Goal: Information Seeking & Learning: Check status

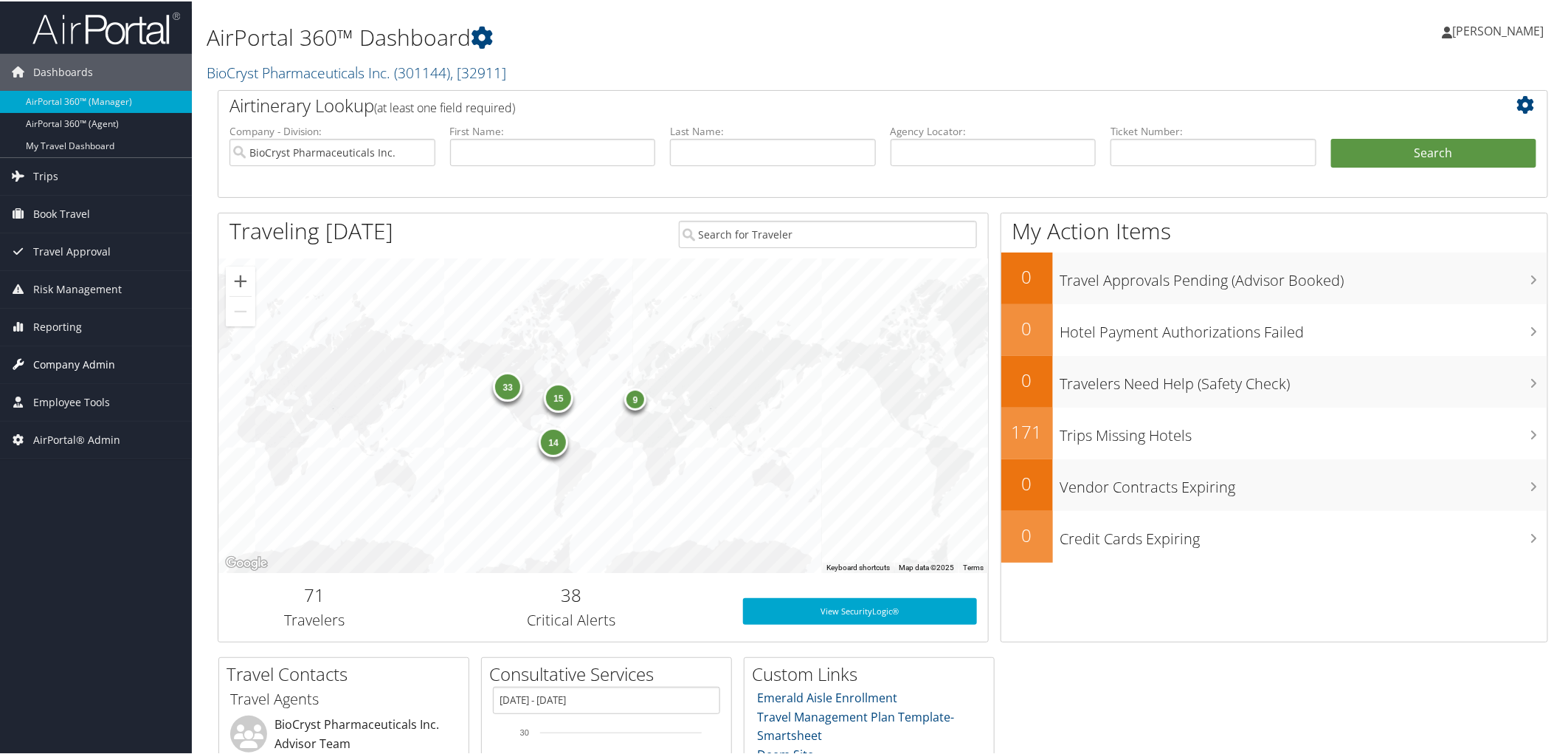
click at [83, 368] on span "Company Admin" at bounding box center [73, 363] width 82 height 37
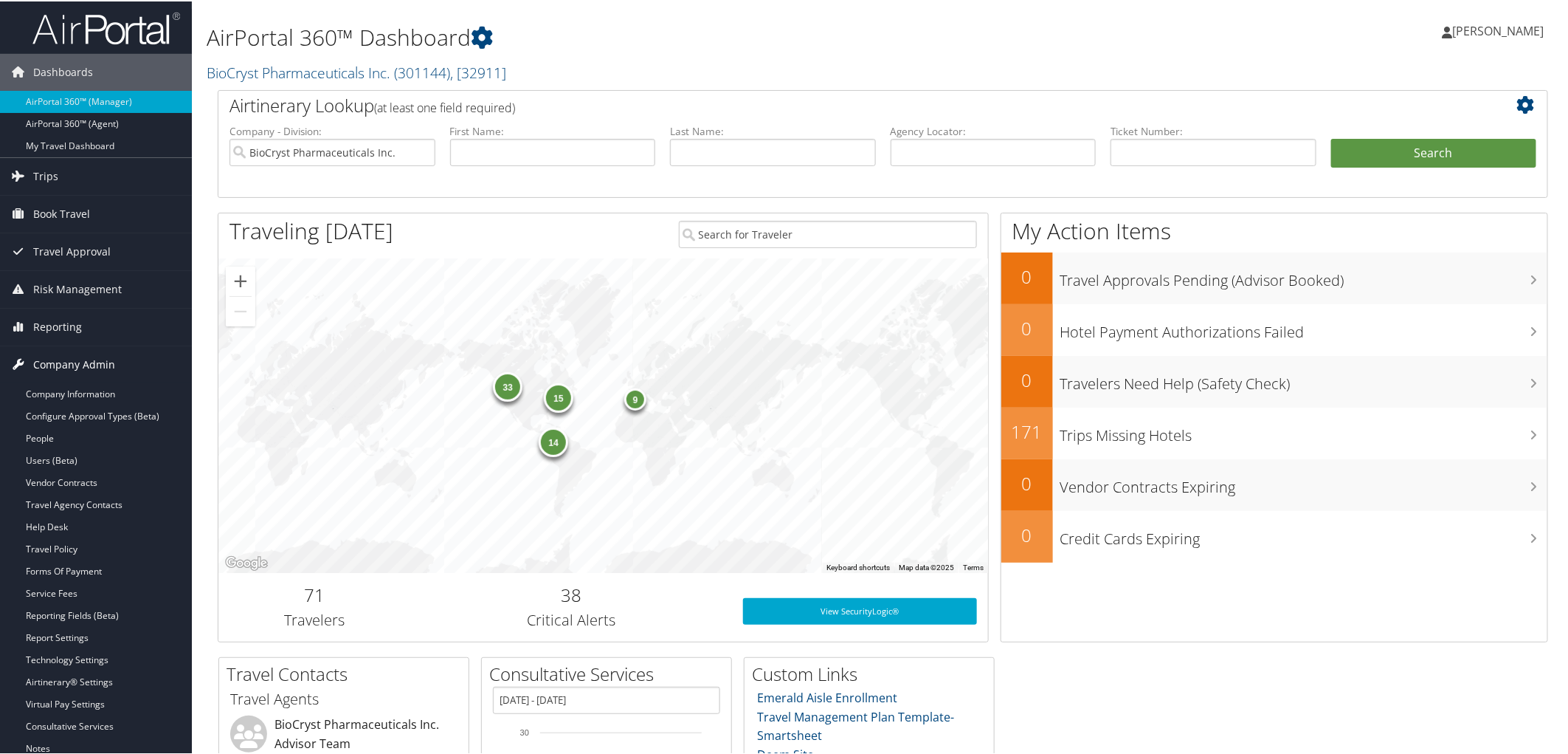
click at [77, 367] on span "Company Admin" at bounding box center [73, 363] width 82 height 37
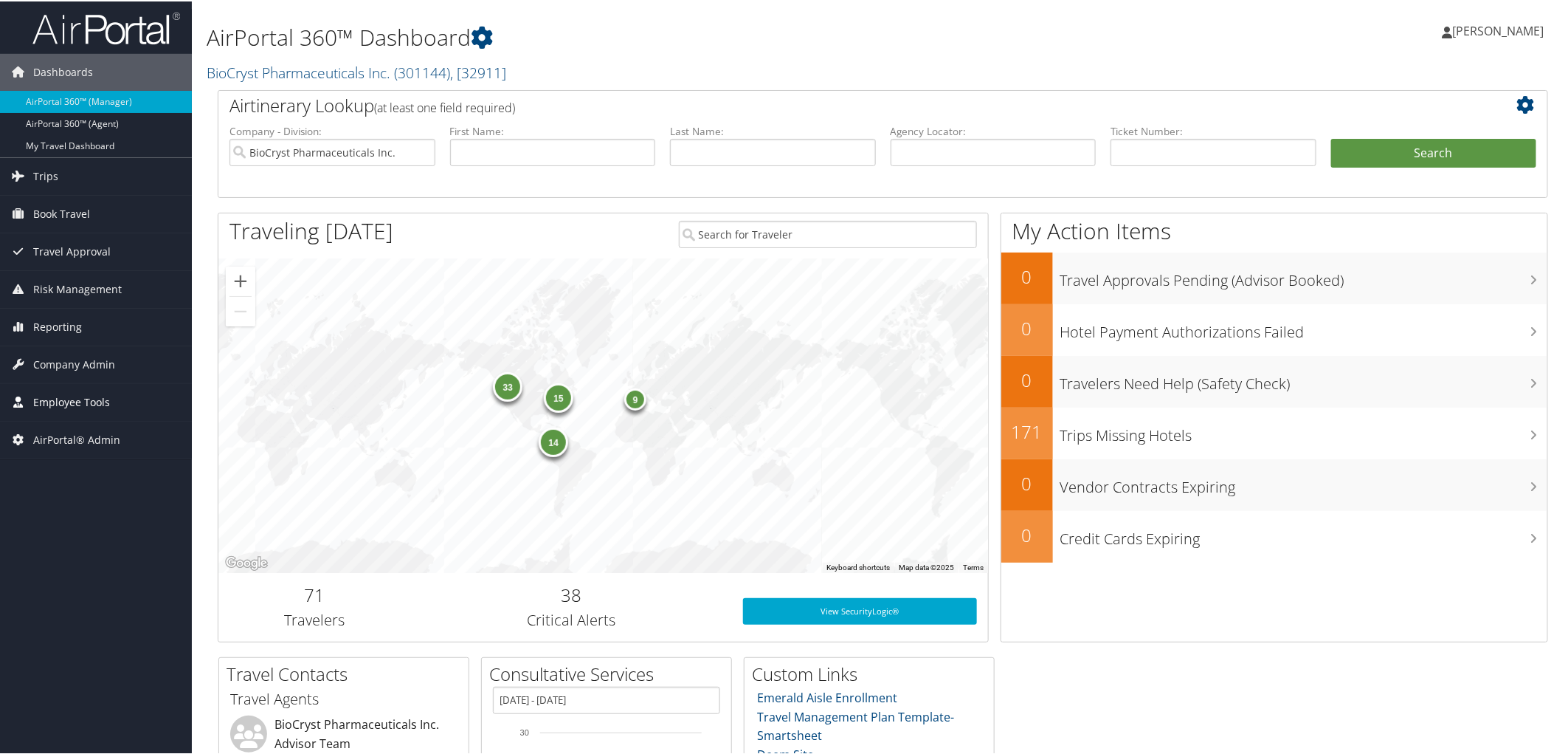
click at [76, 406] on span "Employee Tools" at bounding box center [71, 400] width 77 height 37
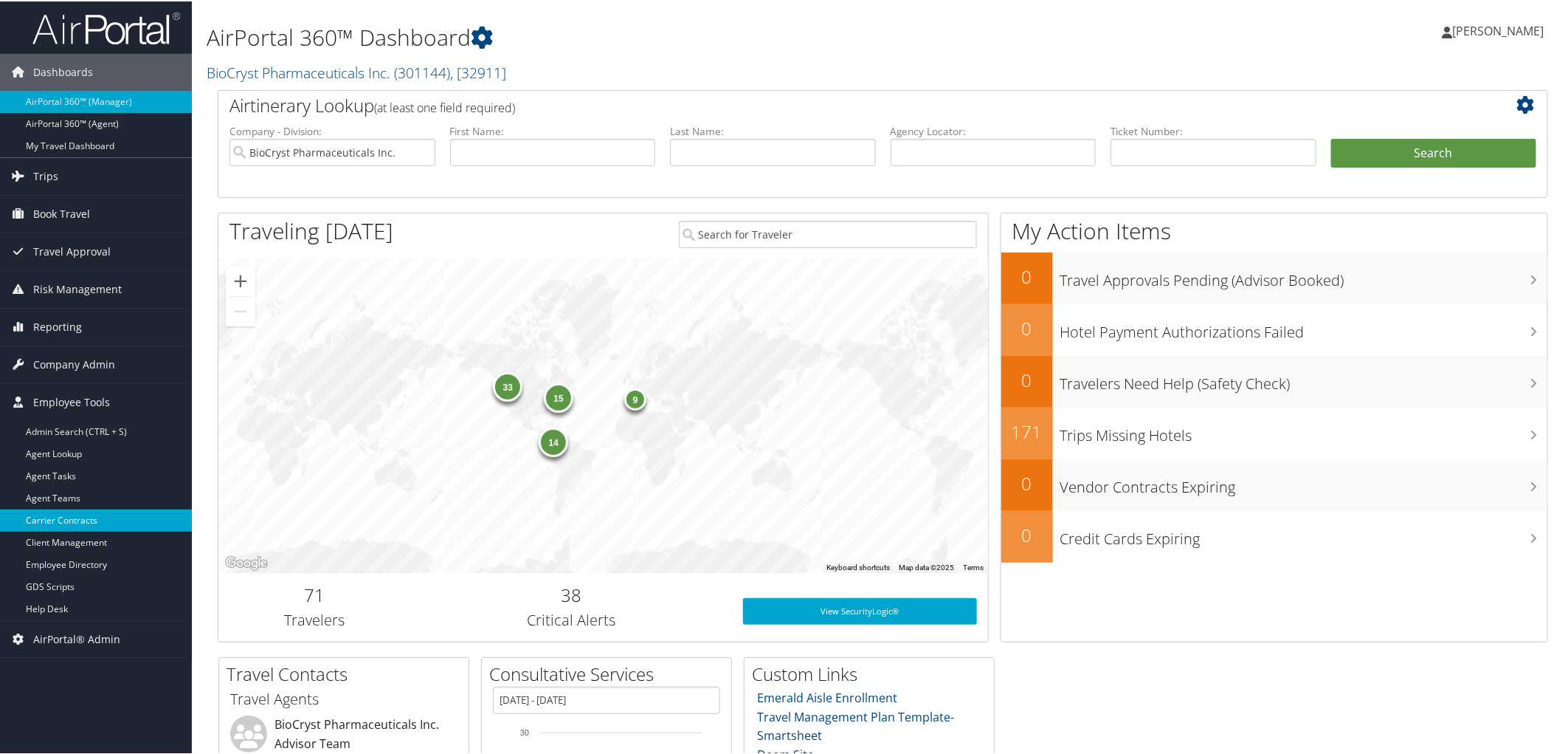
click at [82, 520] on link "Carrier Contracts" at bounding box center [96, 519] width 192 height 22
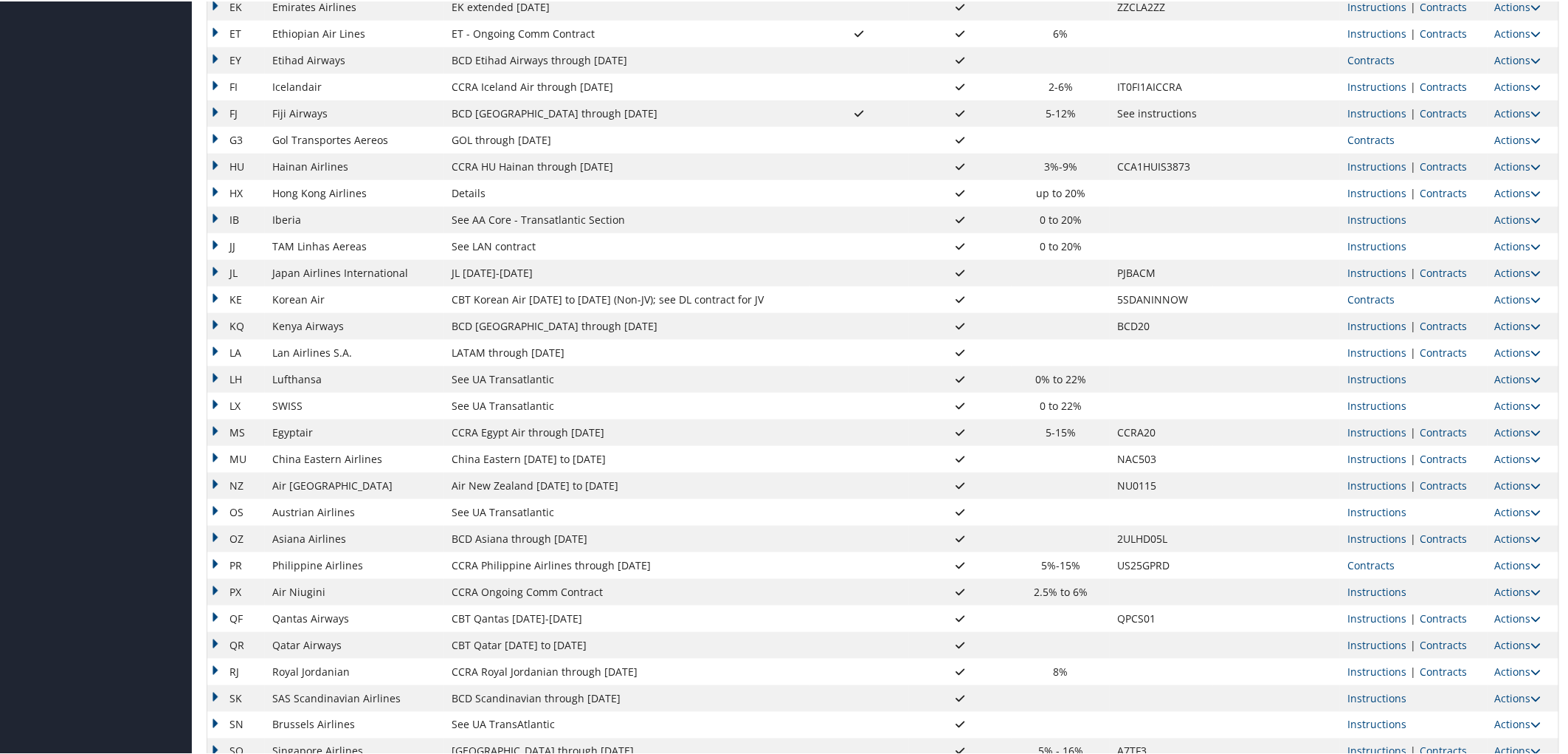
scroll to position [738, 0]
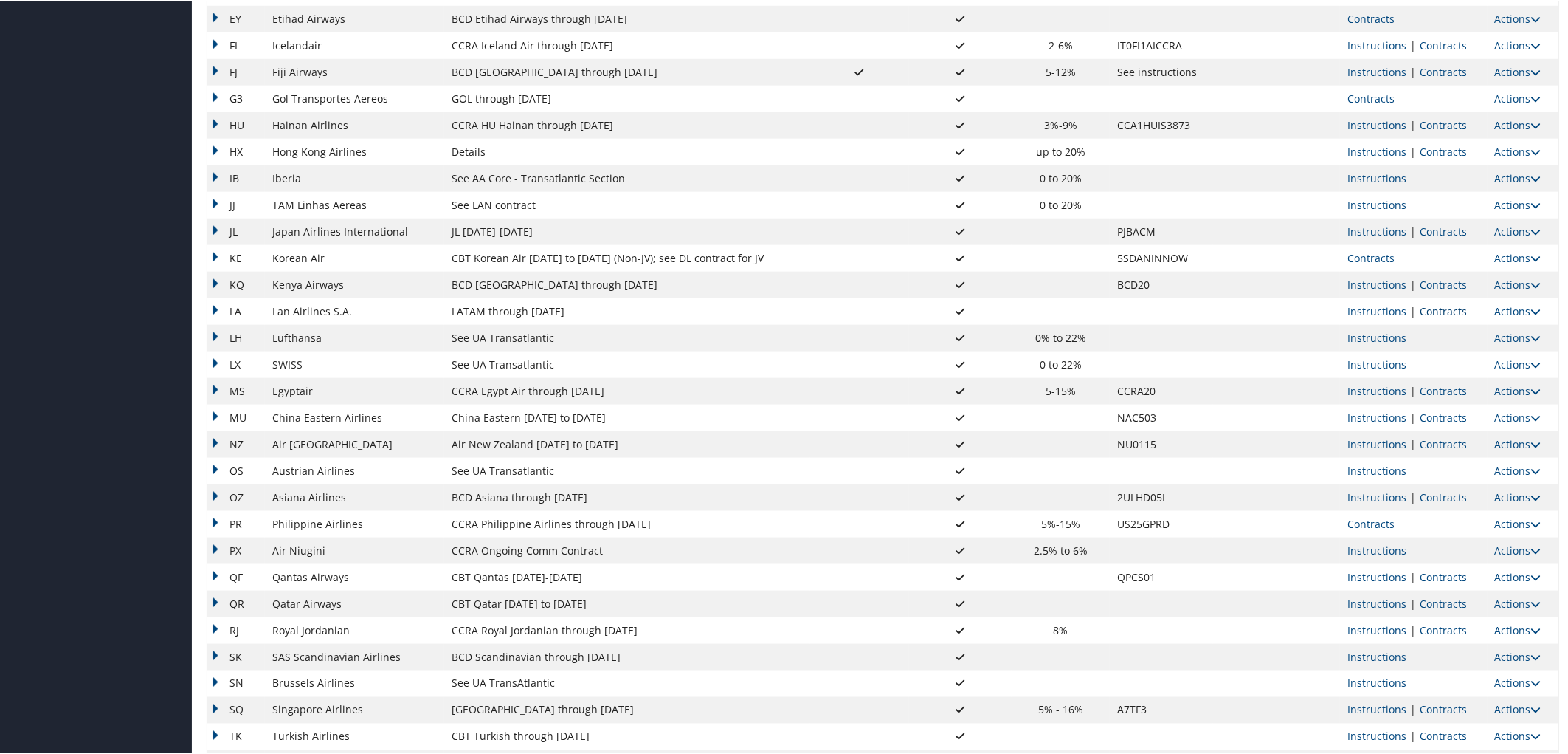
click at [1440, 307] on link "Contracts" at bounding box center [1443, 309] width 47 height 14
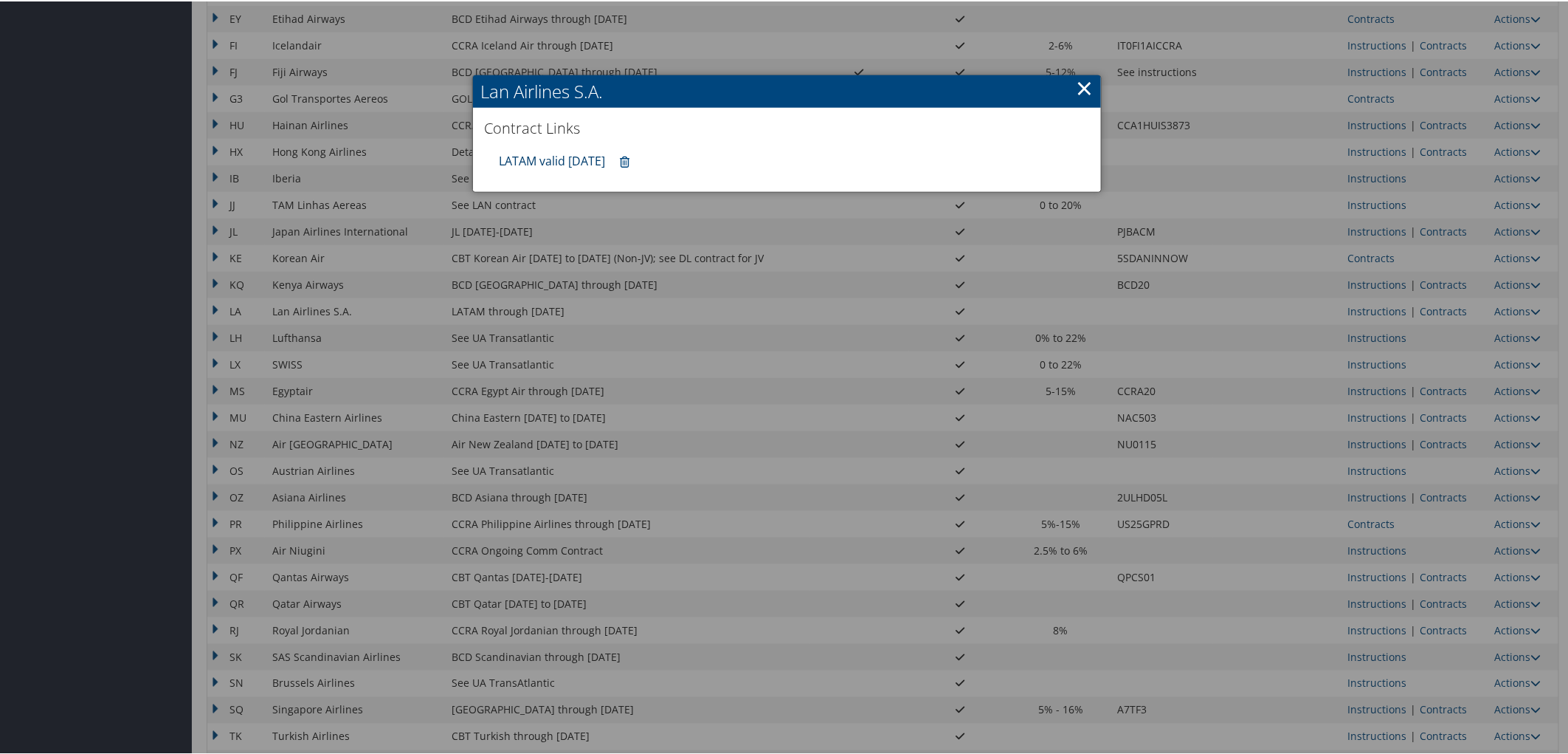
click at [569, 152] on link "LATAM valid 31DEC25" at bounding box center [552, 160] width 106 height 16
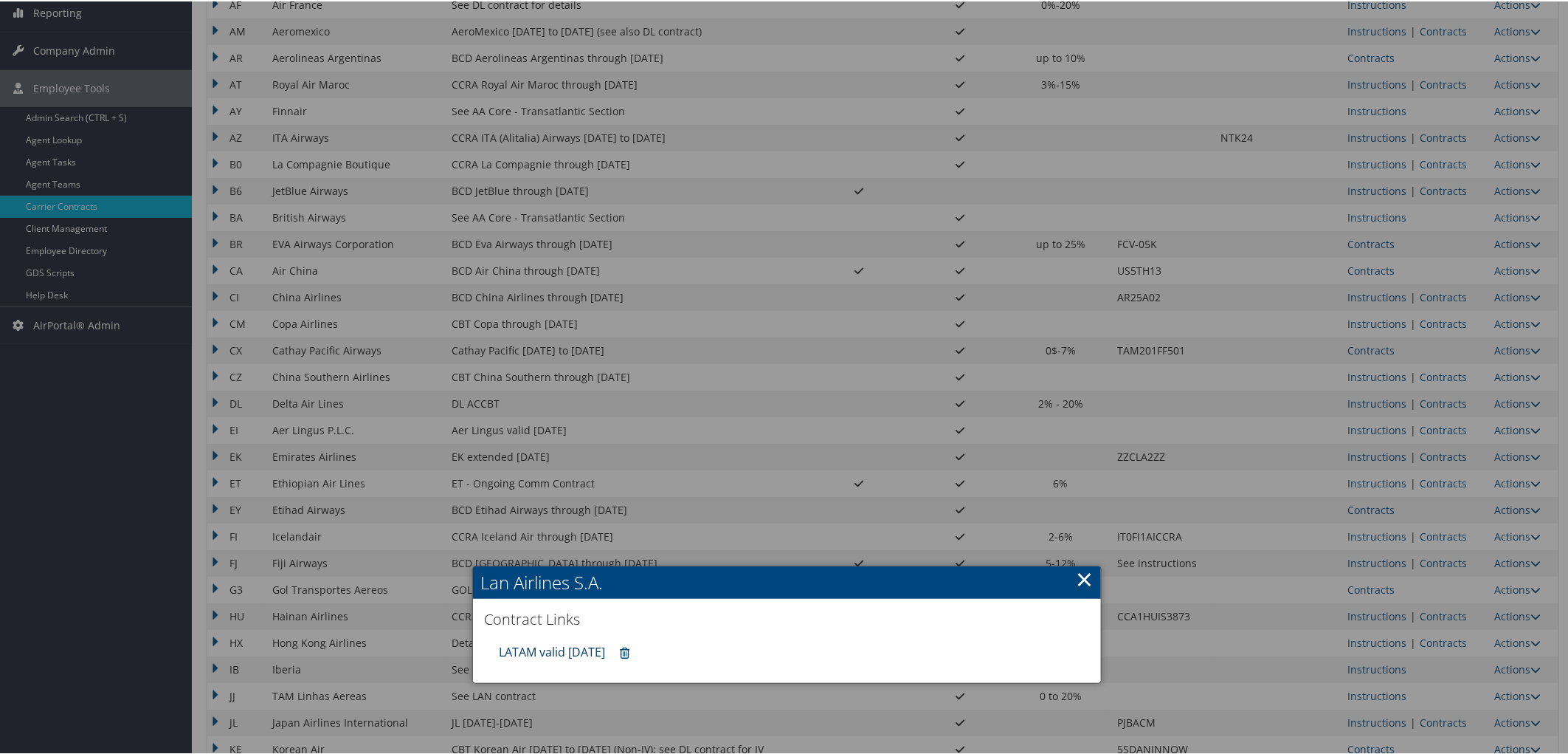
scroll to position [246, 0]
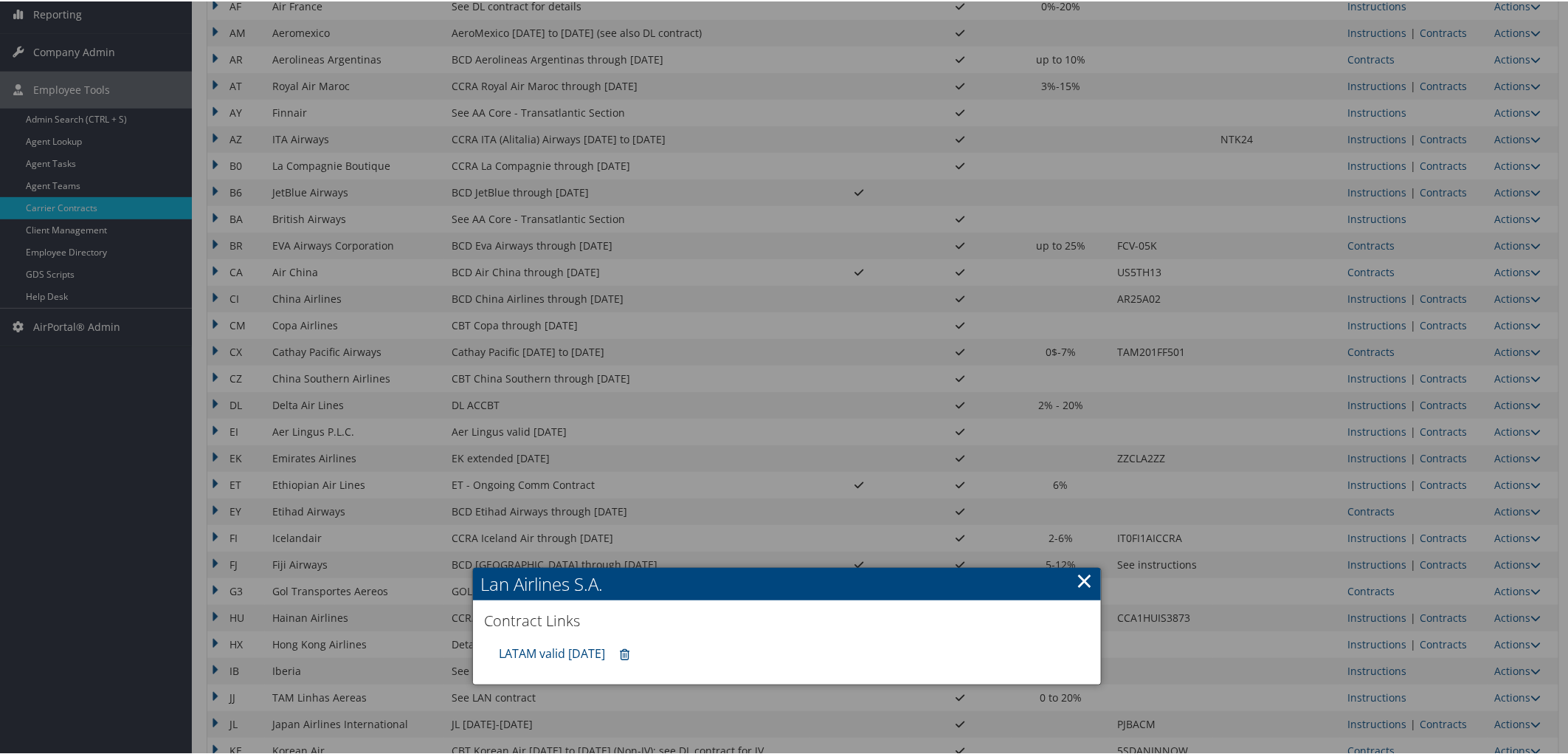
click at [1440, 380] on div at bounding box center [787, 377] width 1575 height 754
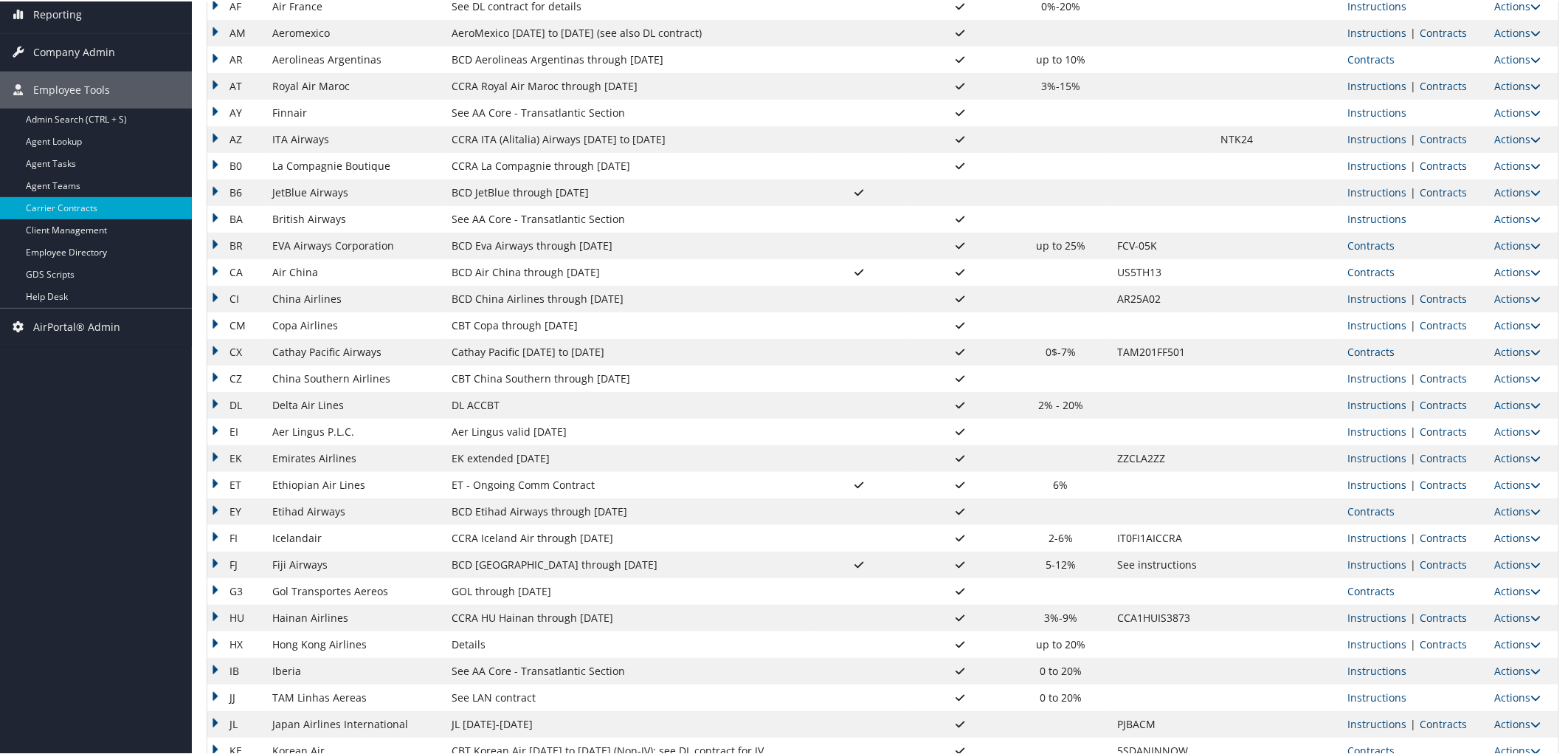
click at [1440, 380] on link "Contracts" at bounding box center [1443, 377] width 47 height 14
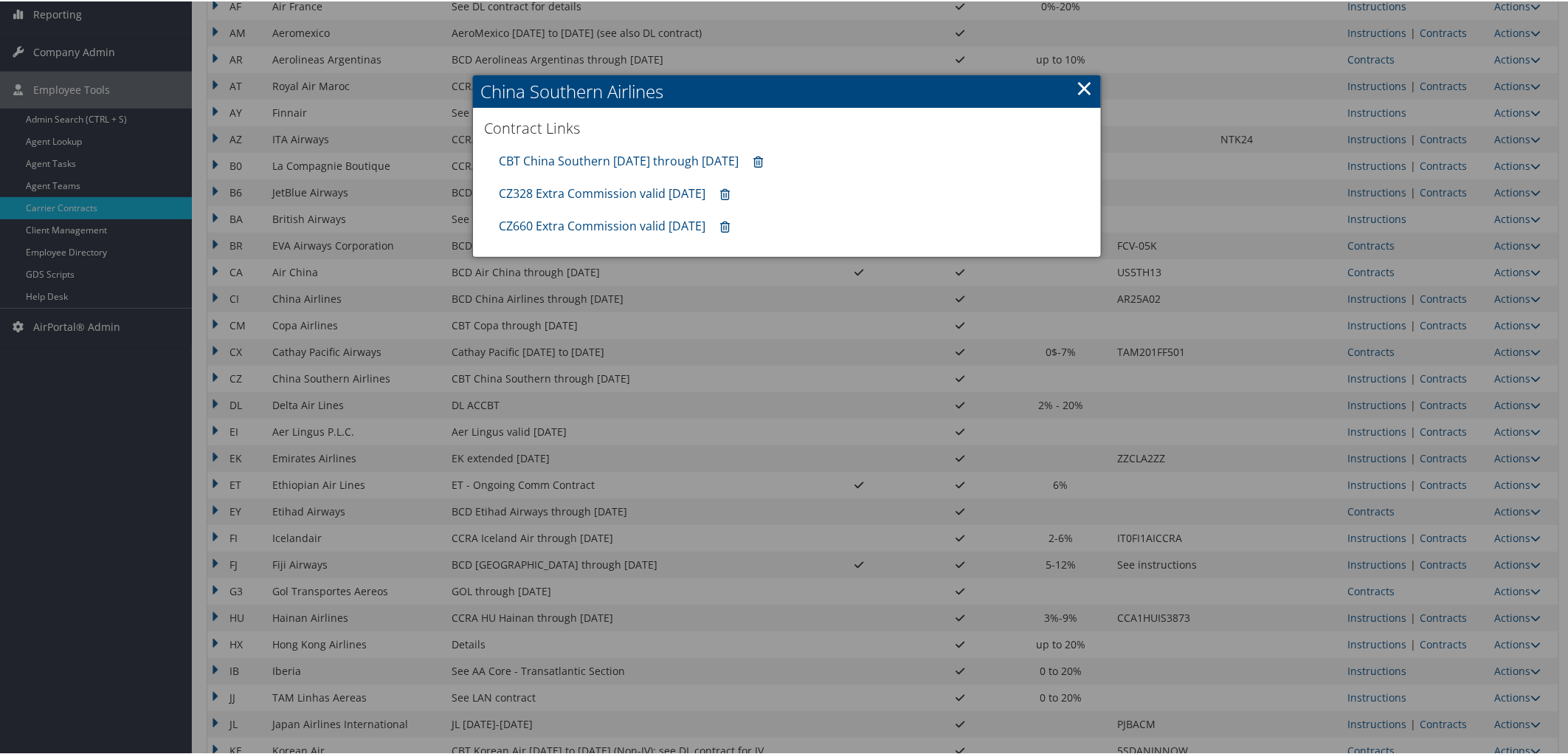
click at [474, 414] on div at bounding box center [787, 377] width 1575 height 754
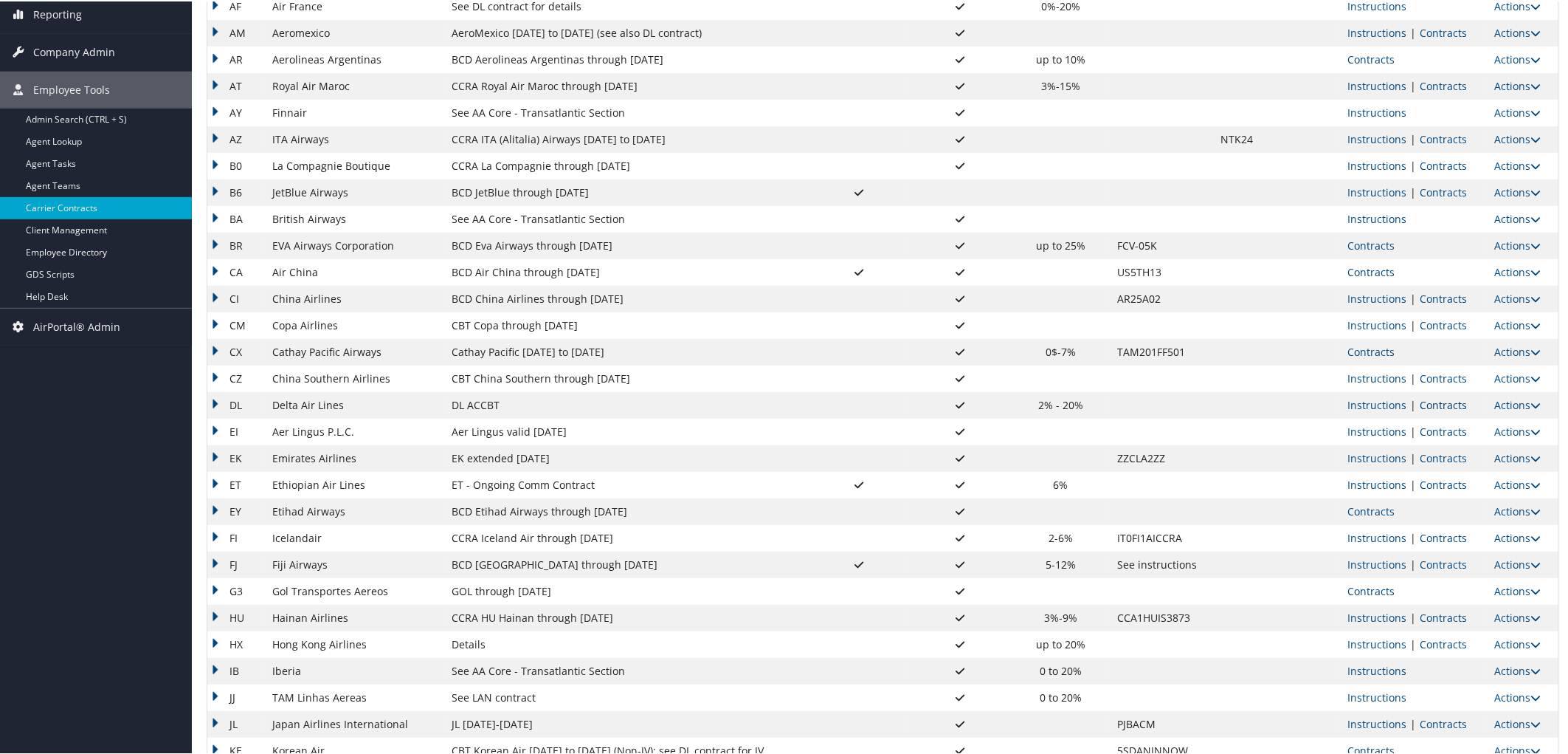
click at [1454, 402] on link "Contracts" at bounding box center [1443, 403] width 47 height 14
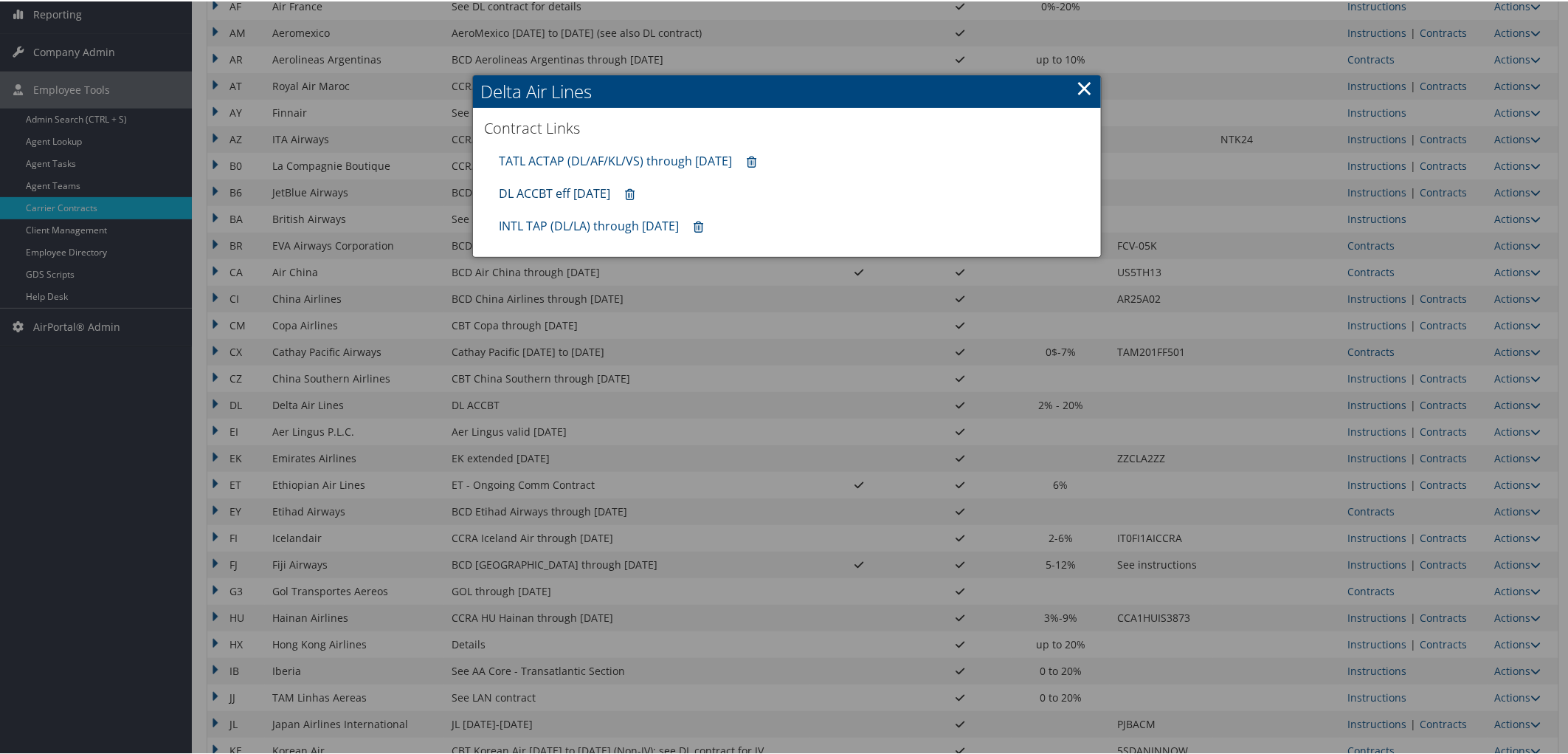
click at [579, 188] on link "DL ACCBT eff Aug 2025" at bounding box center [554, 192] width 111 height 16
click at [63, 49] on div at bounding box center [787, 377] width 1575 height 754
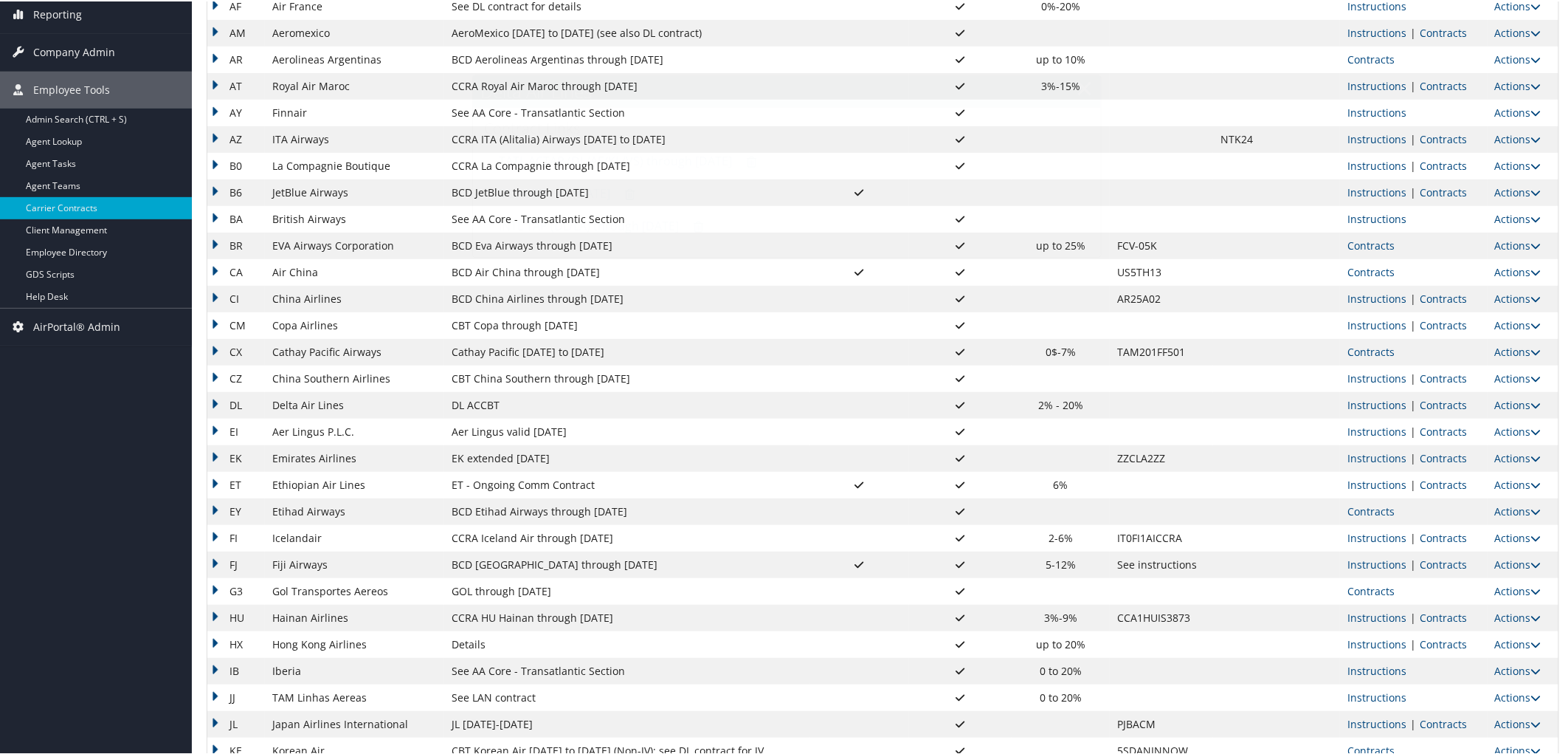
click at [63, 49] on span "Company Admin" at bounding box center [73, 50] width 82 height 37
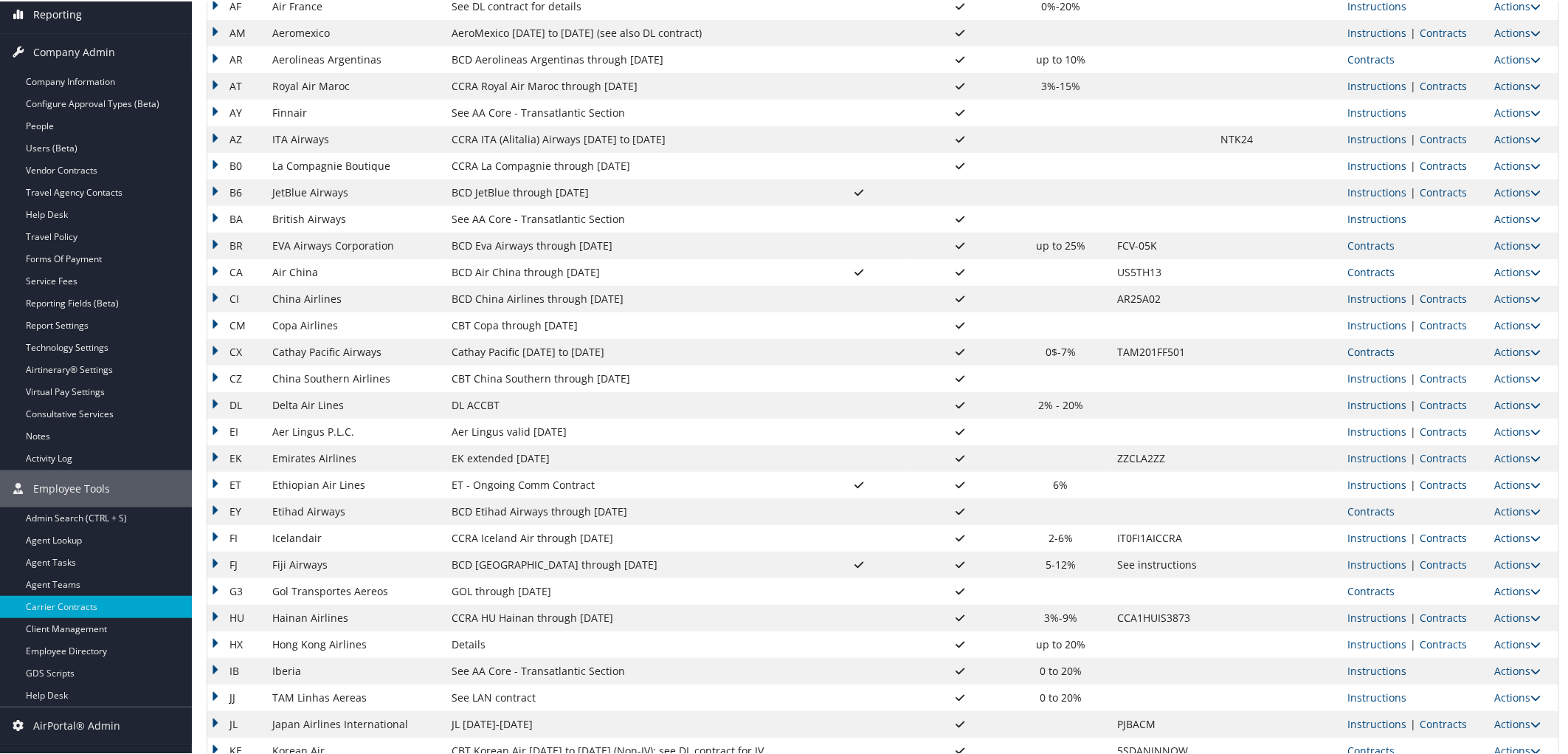
click at [87, 10] on link "Reporting" at bounding box center [96, 13] width 192 height 37
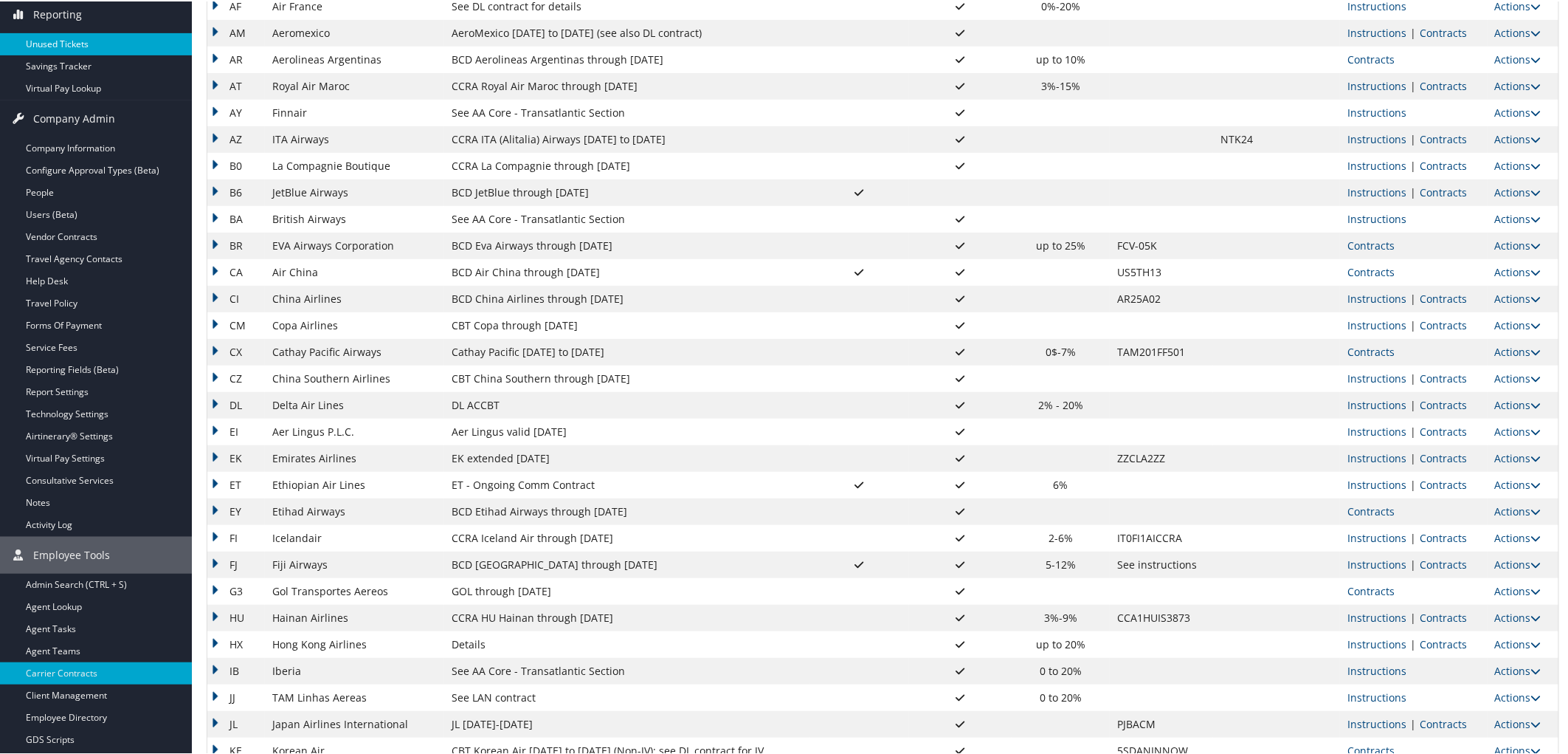
click at [75, 48] on link "Unused Tickets" at bounding box center [96, 43] width 192 height 22
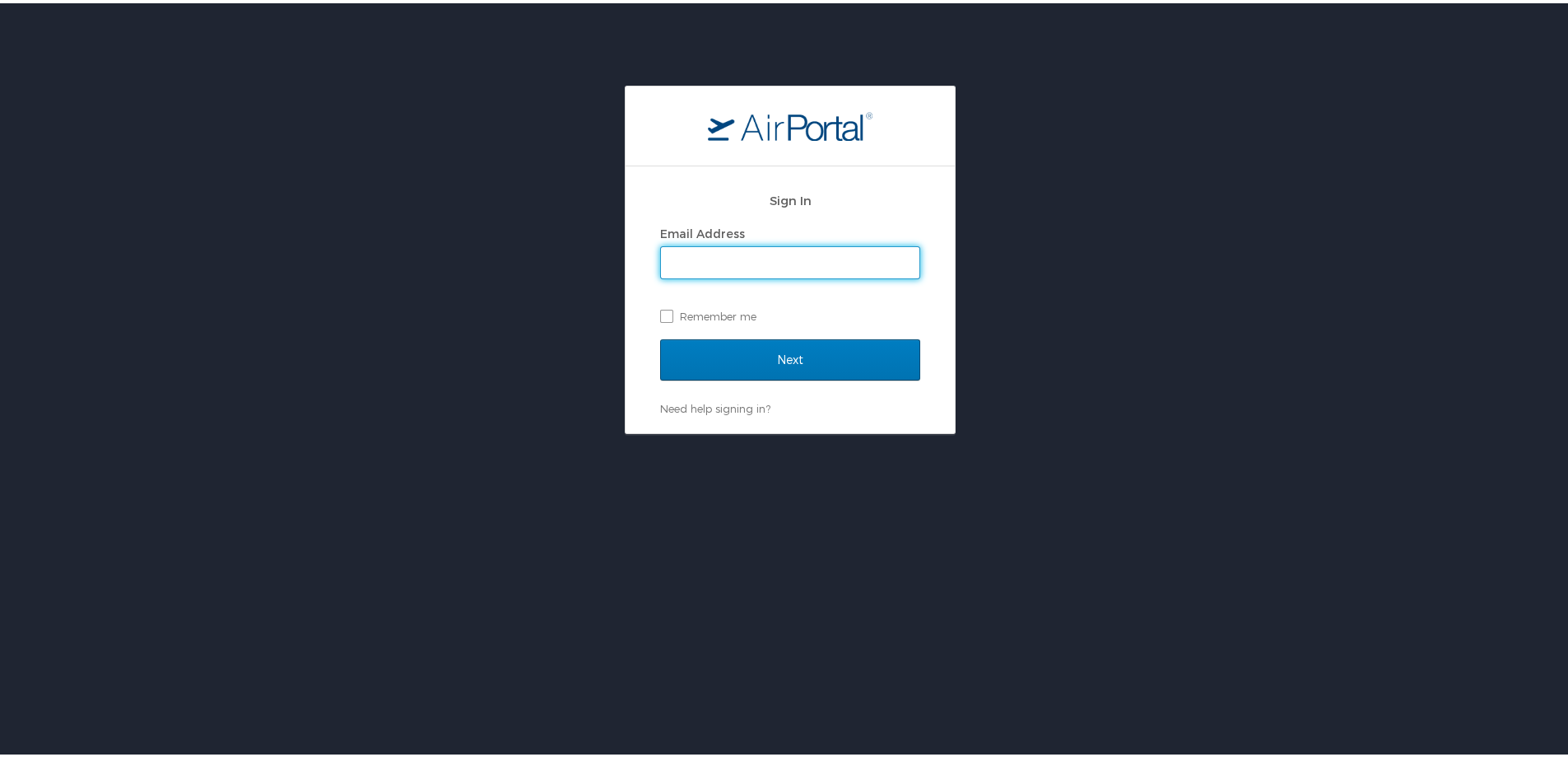
type input "ashley.lammert@cbtravel.com"
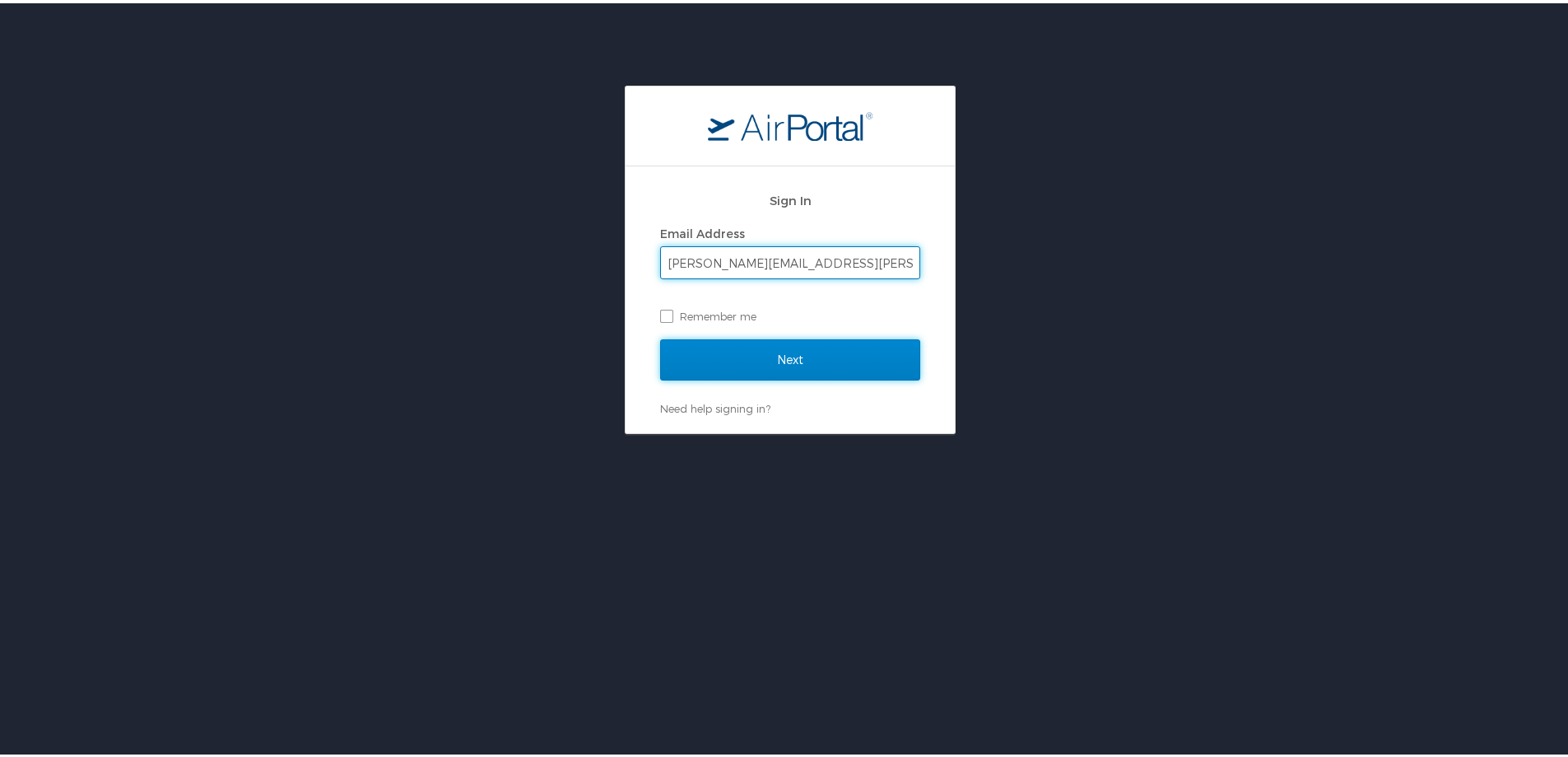
click at [816, 373] on input "Next" at bounding box center [790, 356] width 260 height 41
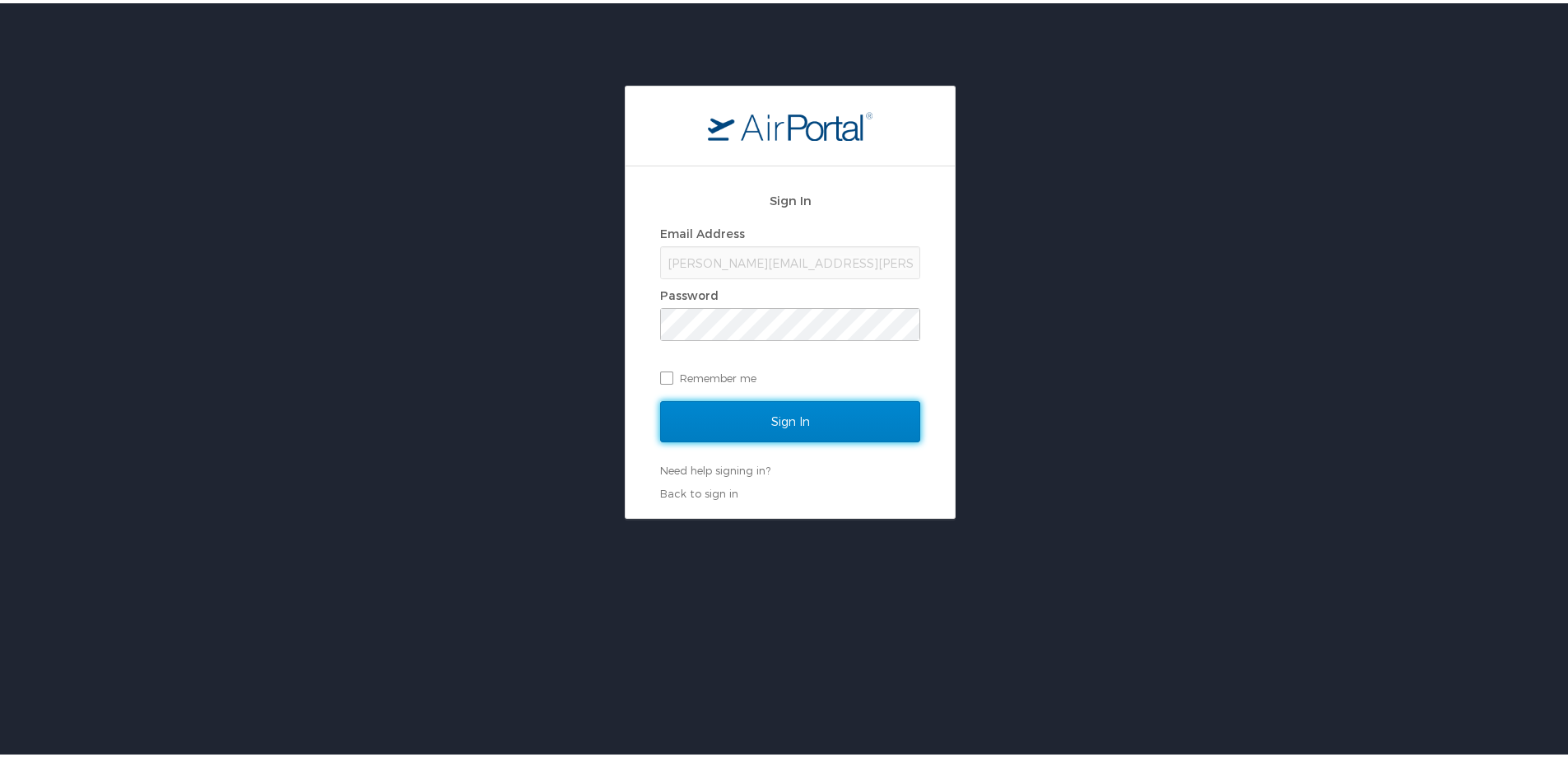
click at [808, 410] on input "Sign In" at bounding box center [790, 418] width 260 height 41
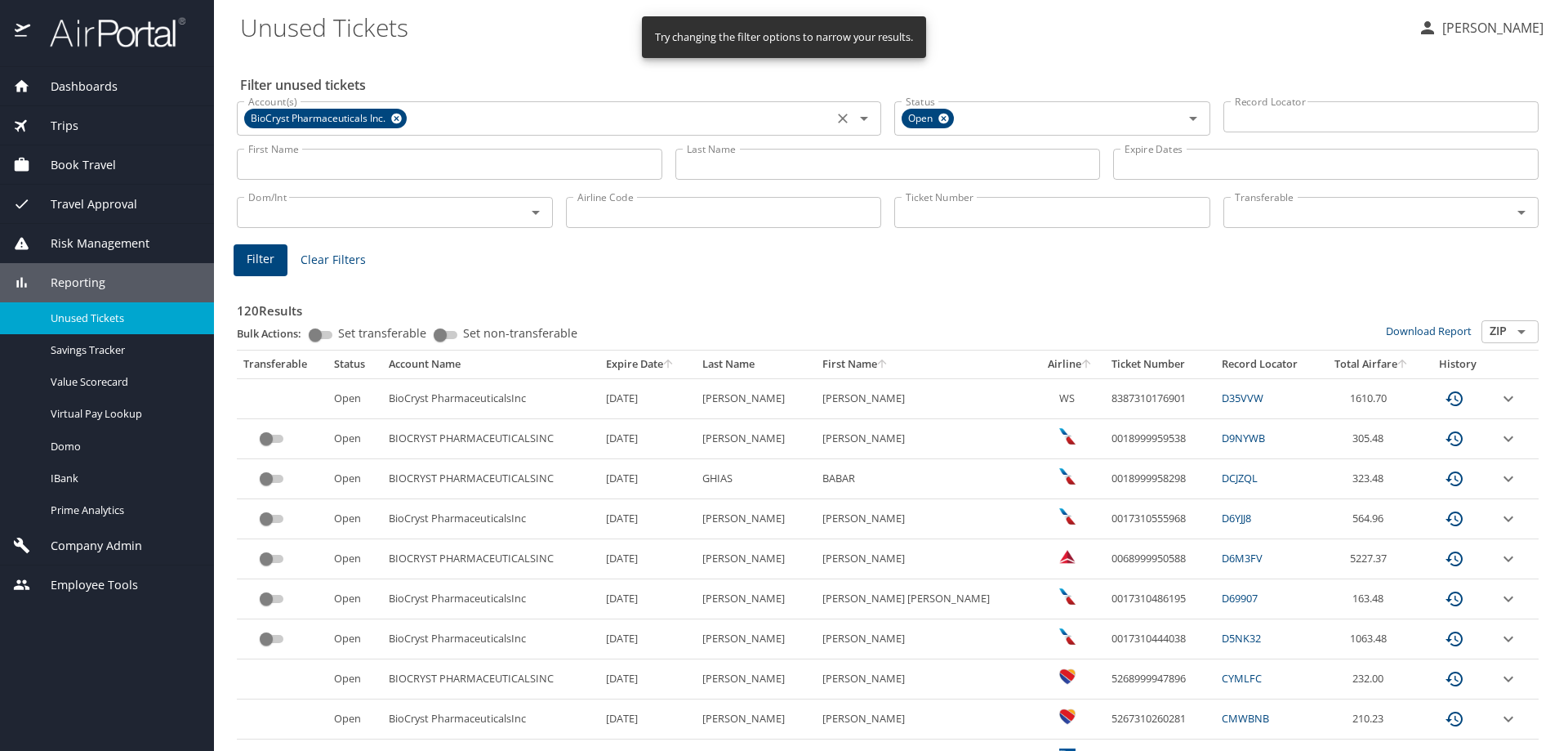
click at [403, 122] on div "BioCryst Pharmaceuticals Inc." at bounding box center [325, 118] width 162 height 20
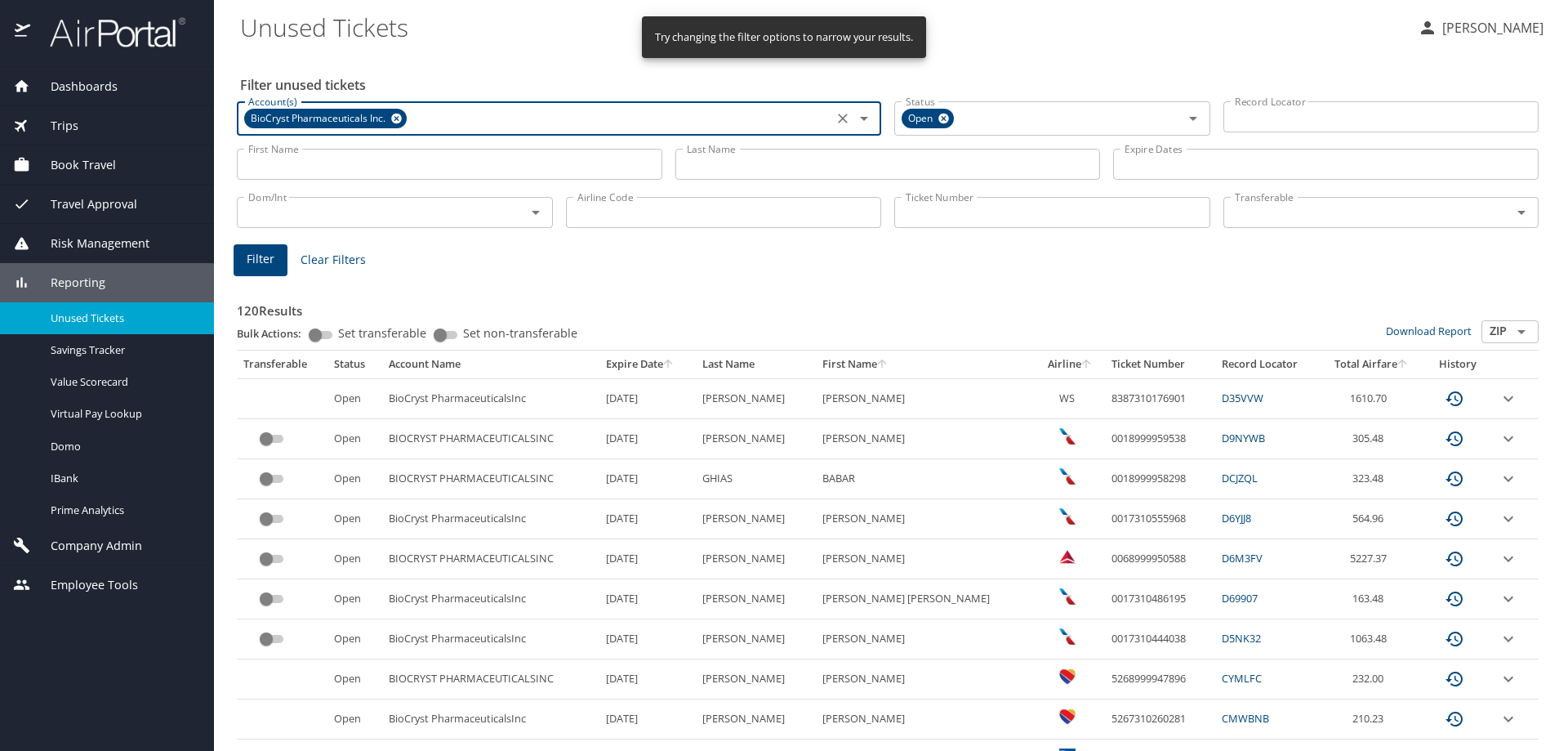
click at [393, 120] on icon at bounding box center [396, 119] width 11 height 11
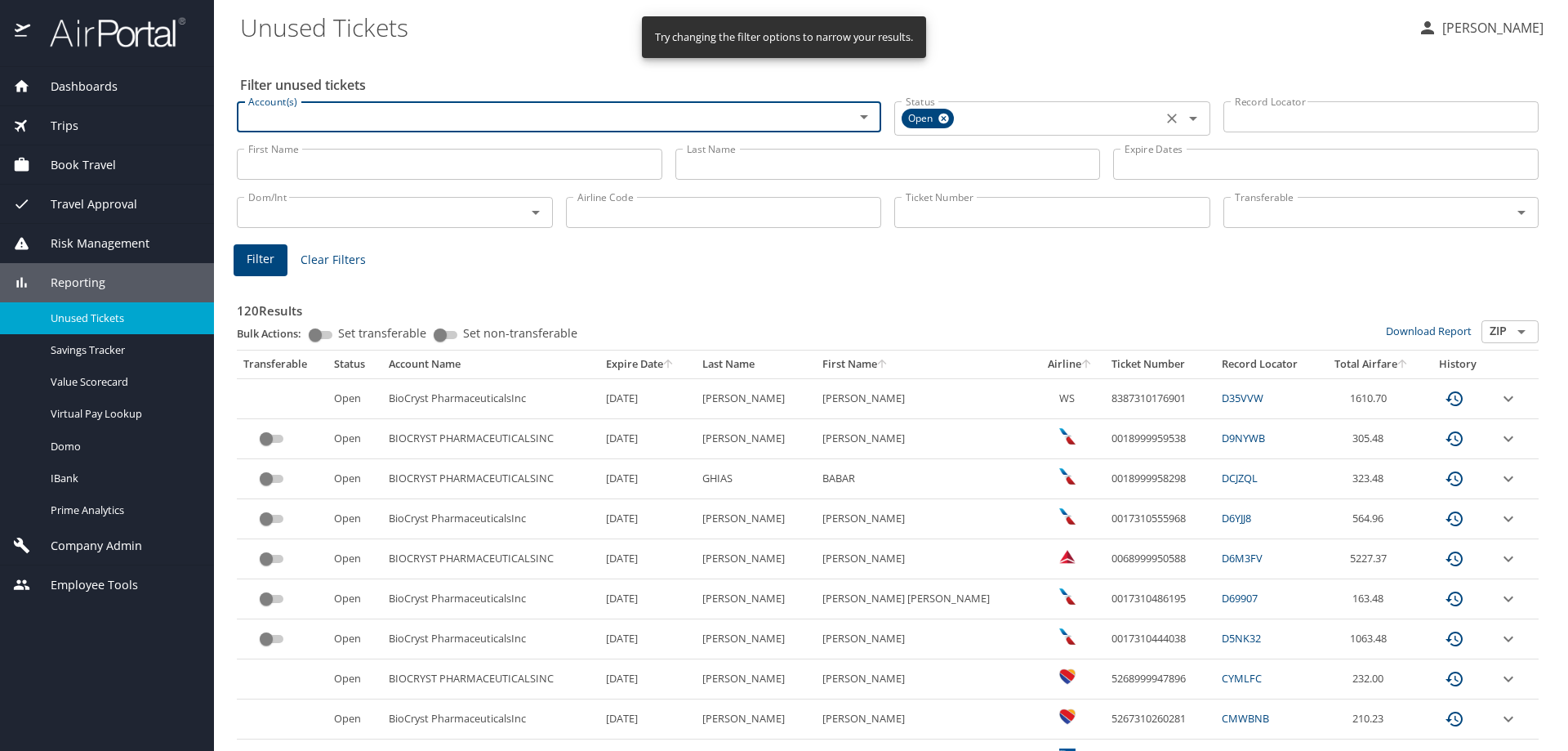
click at [938, 118] on icon at bounding box center [944, 119] width 11 height 11
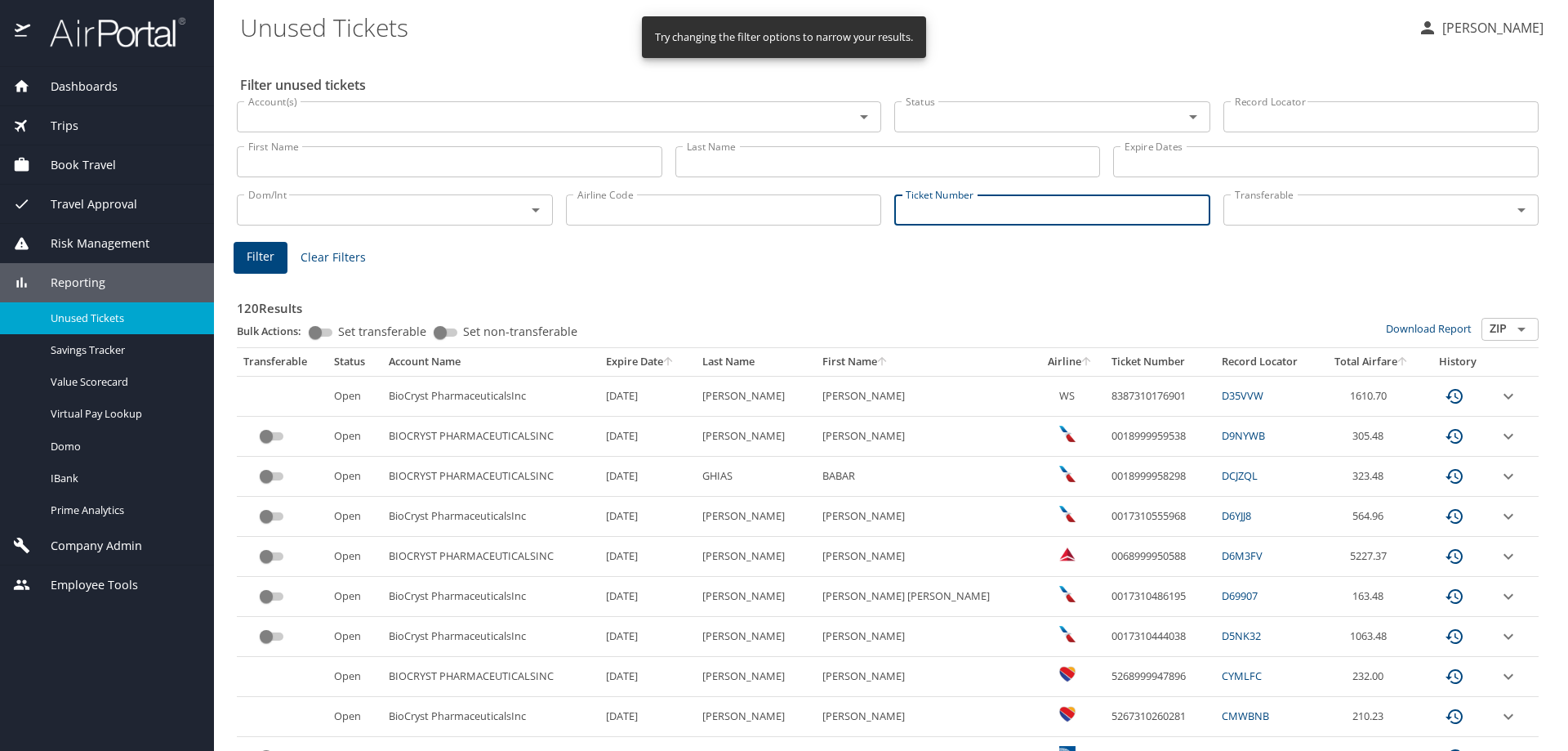
click at [963, 212] on input "Ticket Number" at bounding box center [1051, 210] width 316 height 31
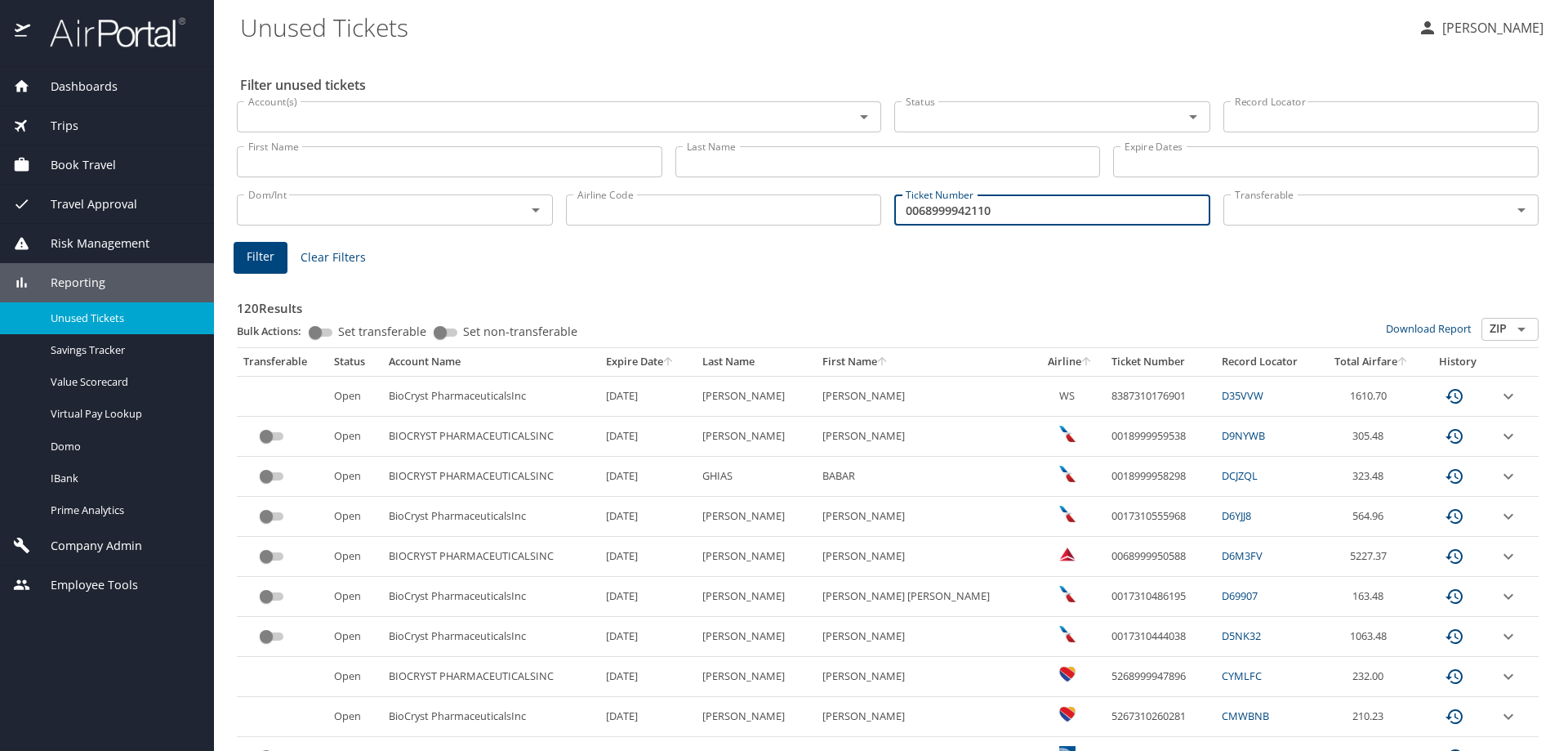
type input "0068999942110"
click at [269, 260] on span "Filter" at bounding box center [261, 257] width 27 height 20
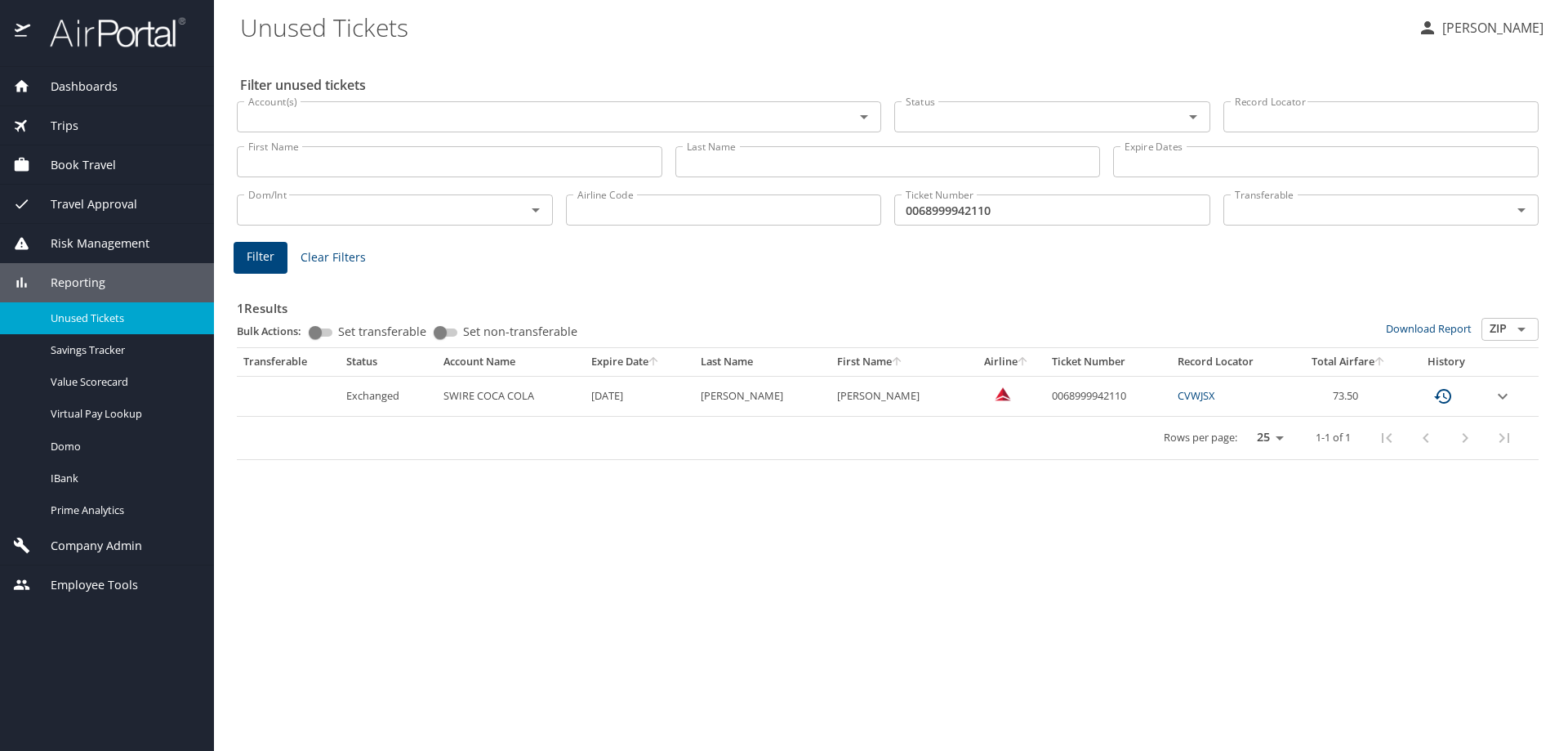
drag, startPoint x: 1456, startPoint y: 625, endPoint x: 1450, endPoint y: 588, distance: 37.5
click at [1456, 625] on div "Filter unused tickets Account(s) Account(s) Status Status Record Locator Record…" at bounding box center [890, 401] width 1301 height 698
click at [1435, 404] on icon "custom pagination table" at bounding box center [1443, 396] width 20 height 20
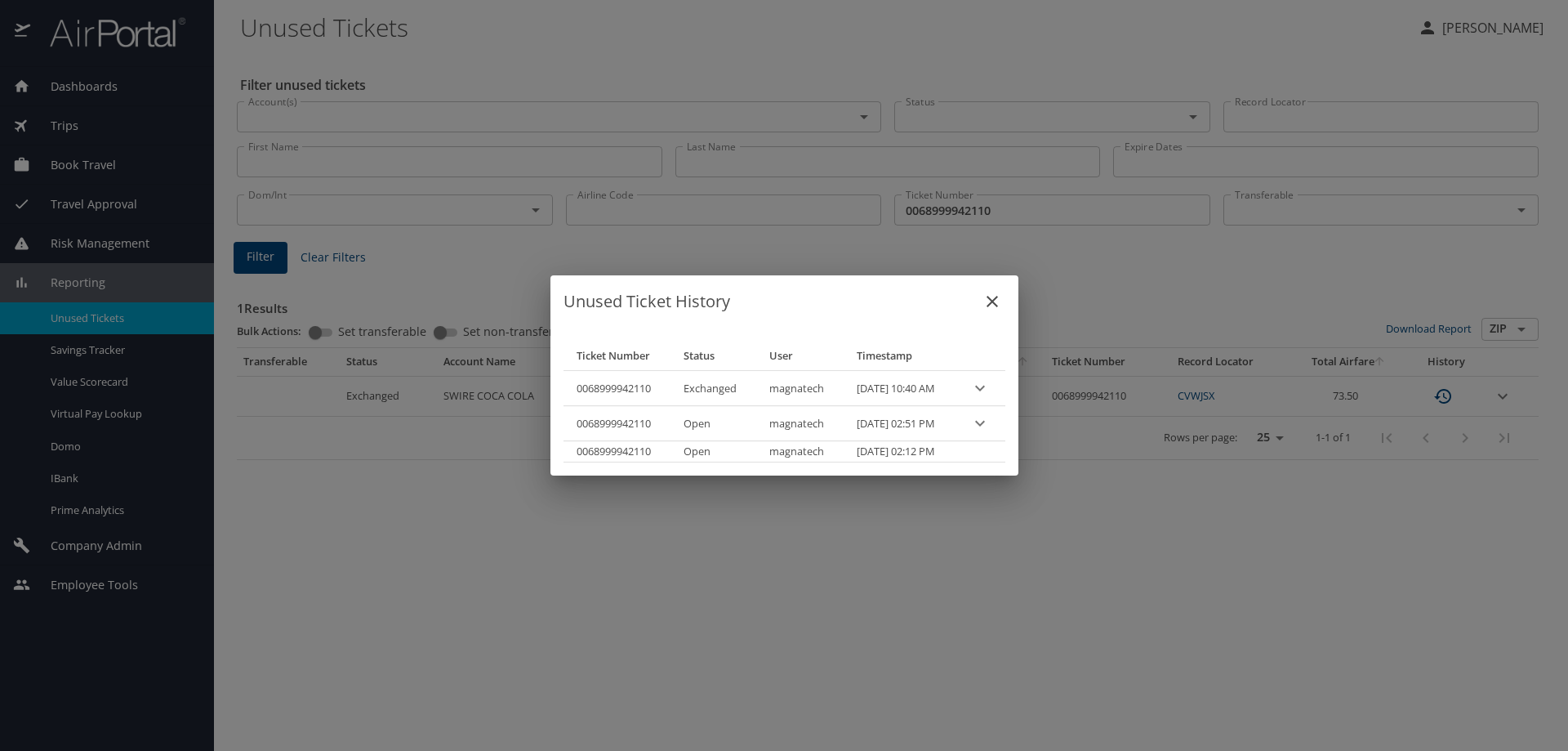
click at [459, 603] on div "Unused Ticket History Ticket Number Status User Timestamp 0068999942110 Exchang…" at bounding box center [784, 376] width 1568 height 751
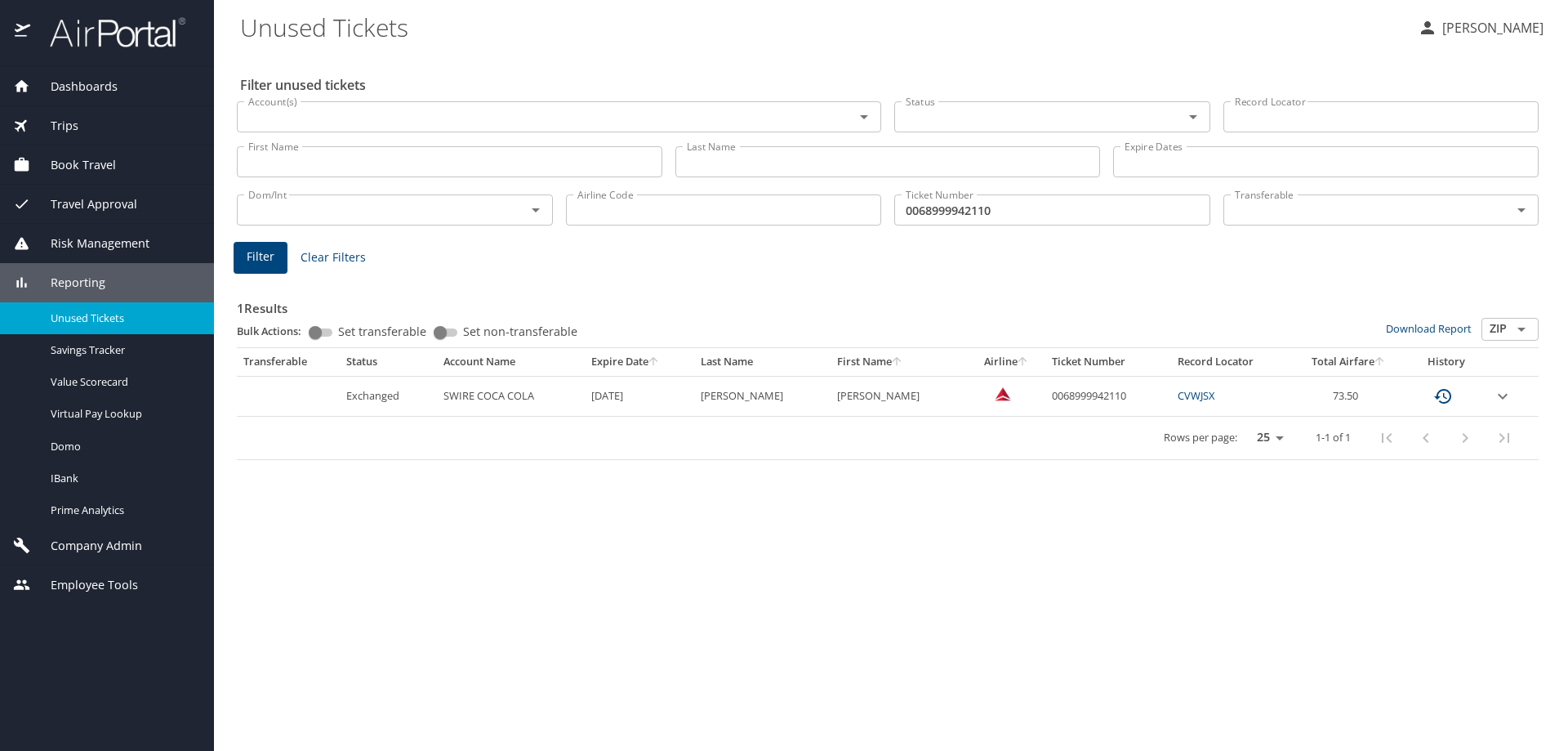
click at [1448, 392] on icon "custom pagination table" at bounding box center [1443, 396] width 20 height 20
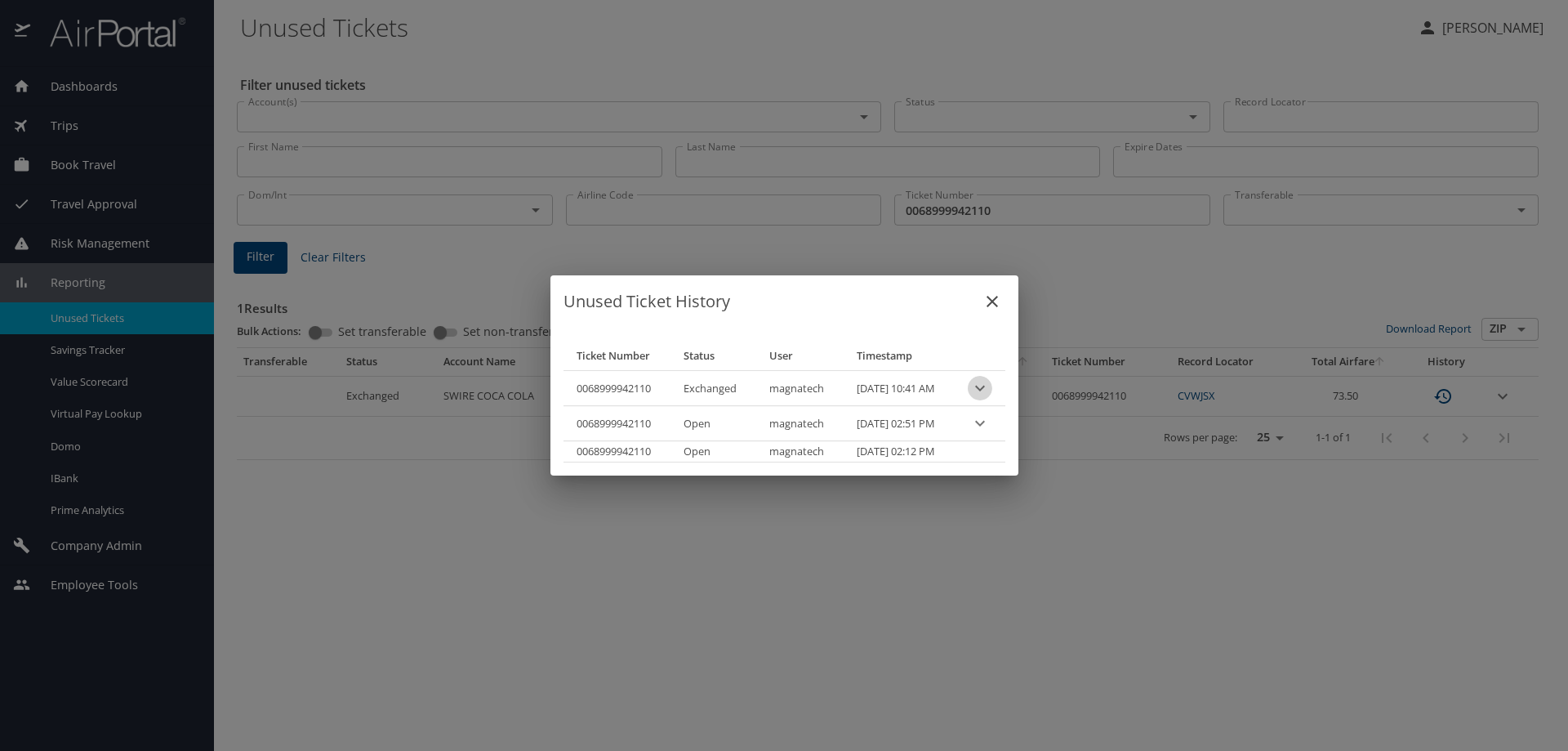
click at [989, 389] on icon "expand row" at bounding box center [980, 388] width 20 height 20
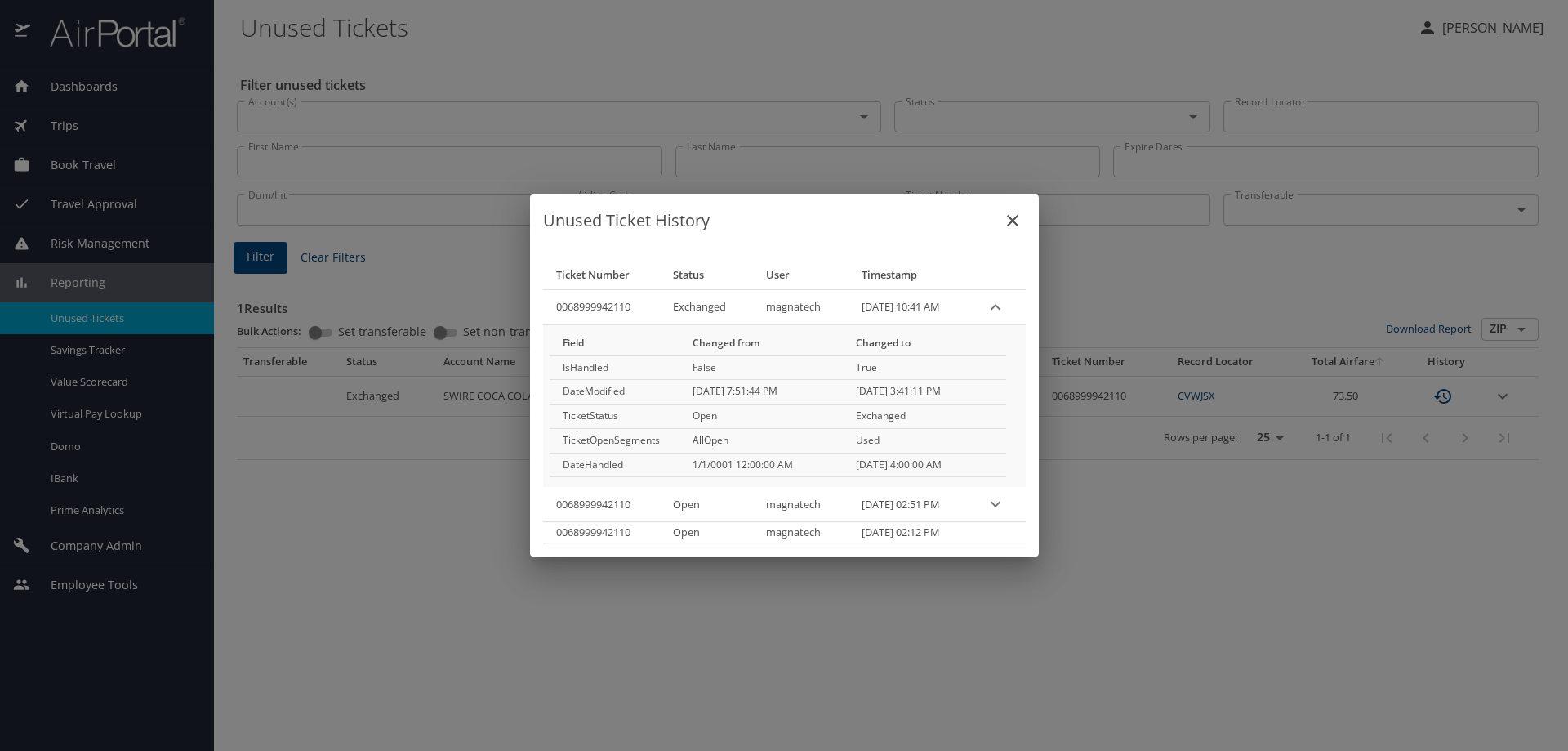
click at [913, 391] on PM "[DATE] 3:41:11 PM" at bounding box center [924, 392] width 163 height 25
click at [1011, 215] on icon "close" at bounding box center [1012, 221] width 20 height 20
